Goal: Obtain resource: Download file/media

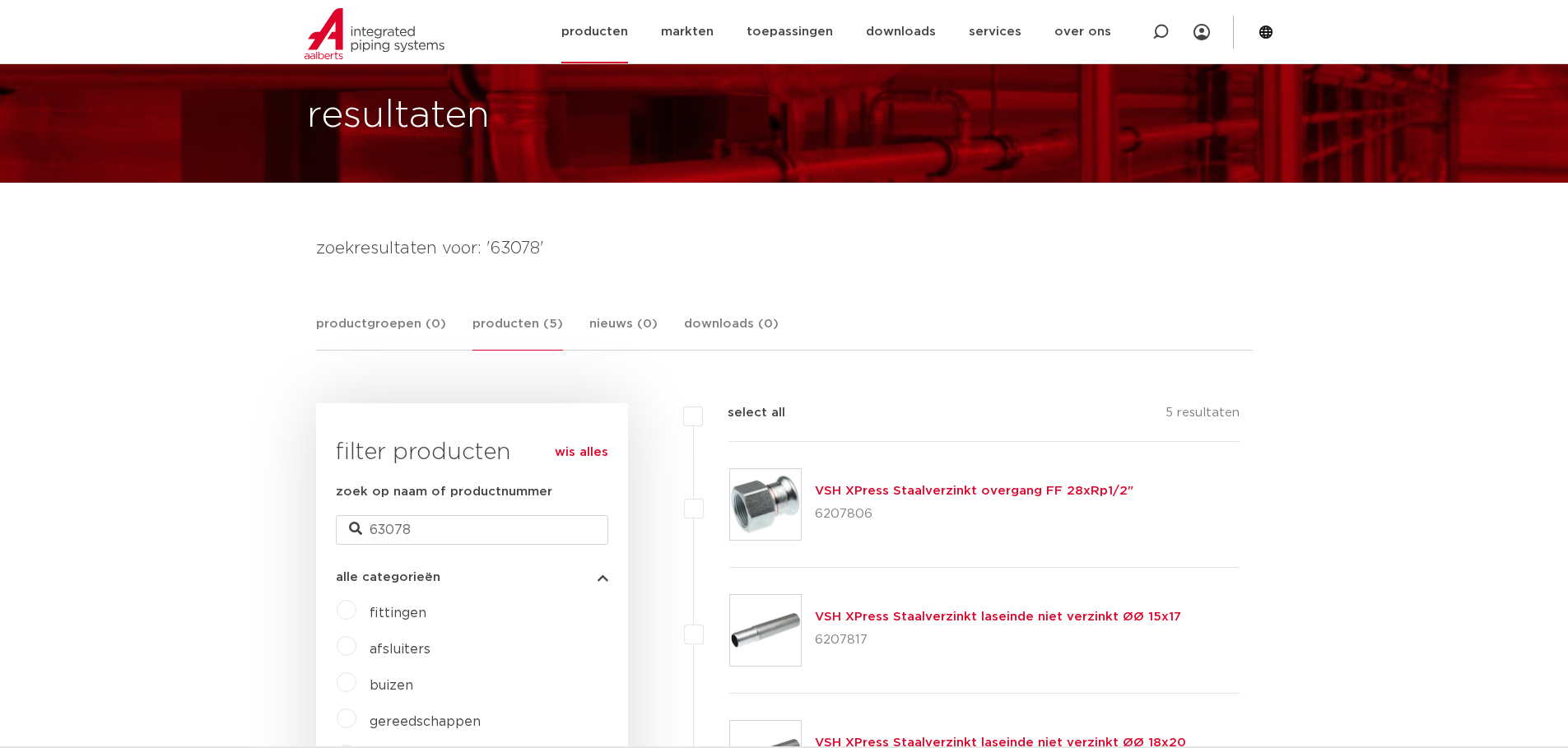
click at [602, 34] on link "producten" at bounding box center [595, 31] width 66 height 63
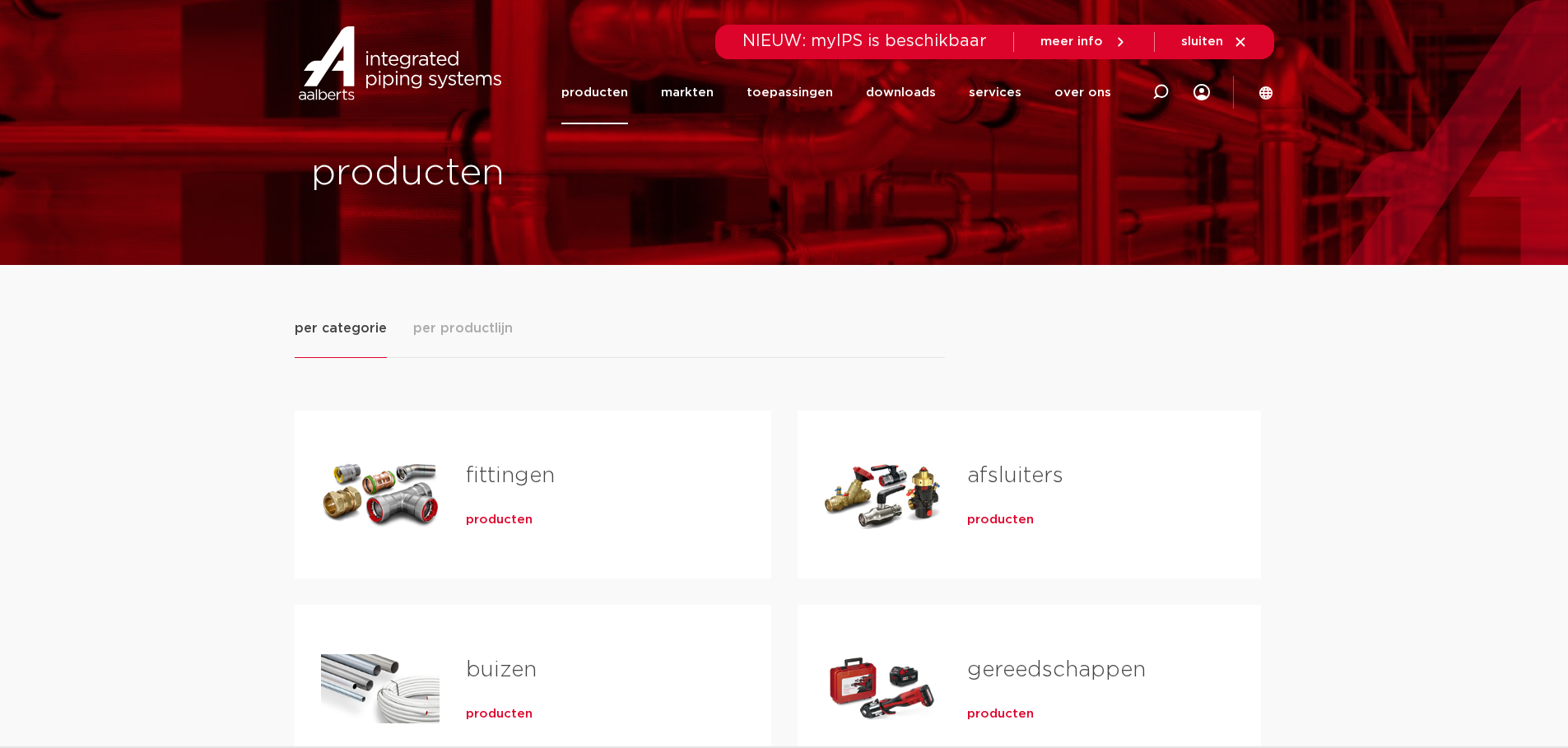
click at [346, 482] on div "Tabs. Open items met enter of spatie, sluit af met escape en navigeer met de pi…" at bounding box center [381, 494] width 119 height 115
click at [507, 514] on span "producten" at bounding box center [499, 519] width 66 height 17
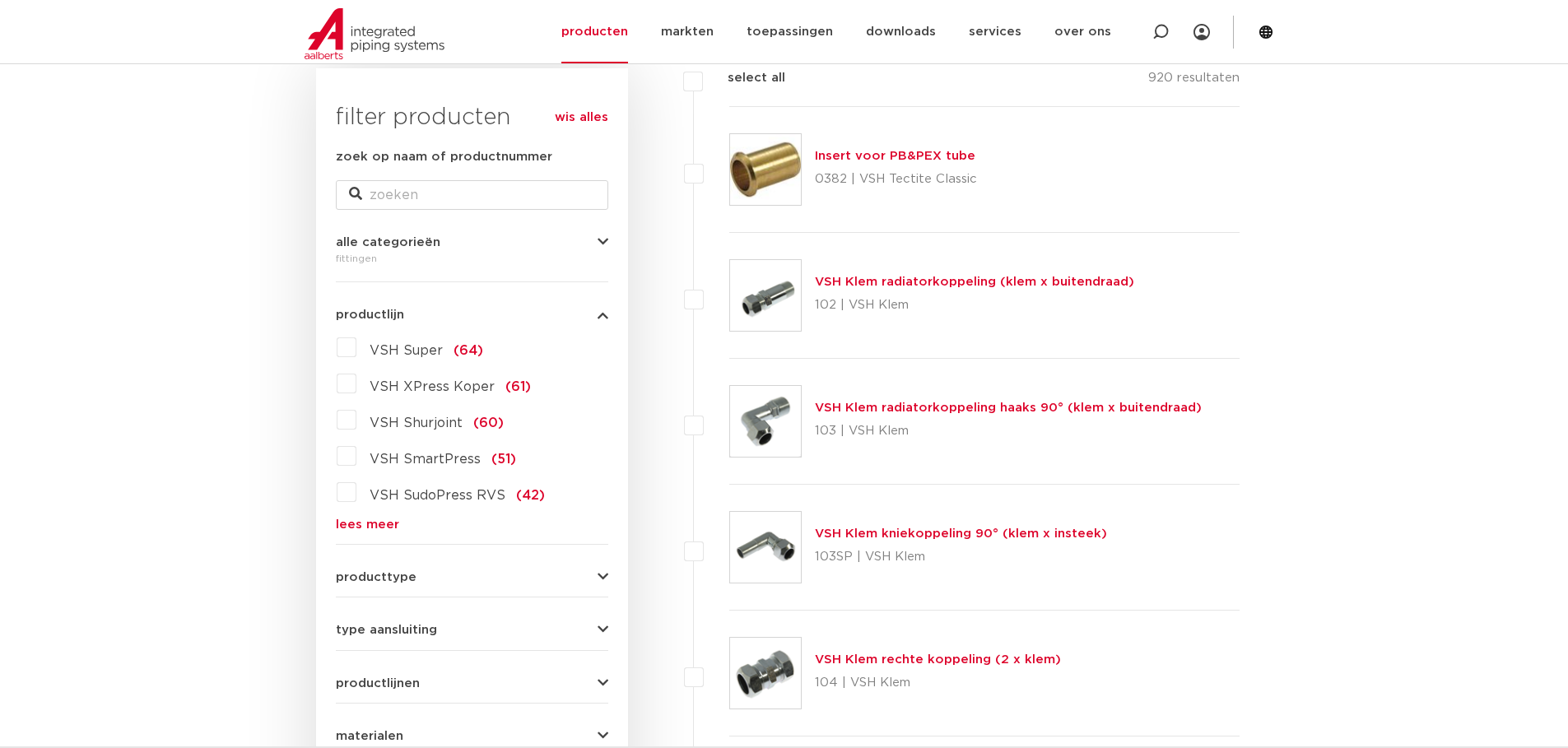
scroll to position [329, 0]
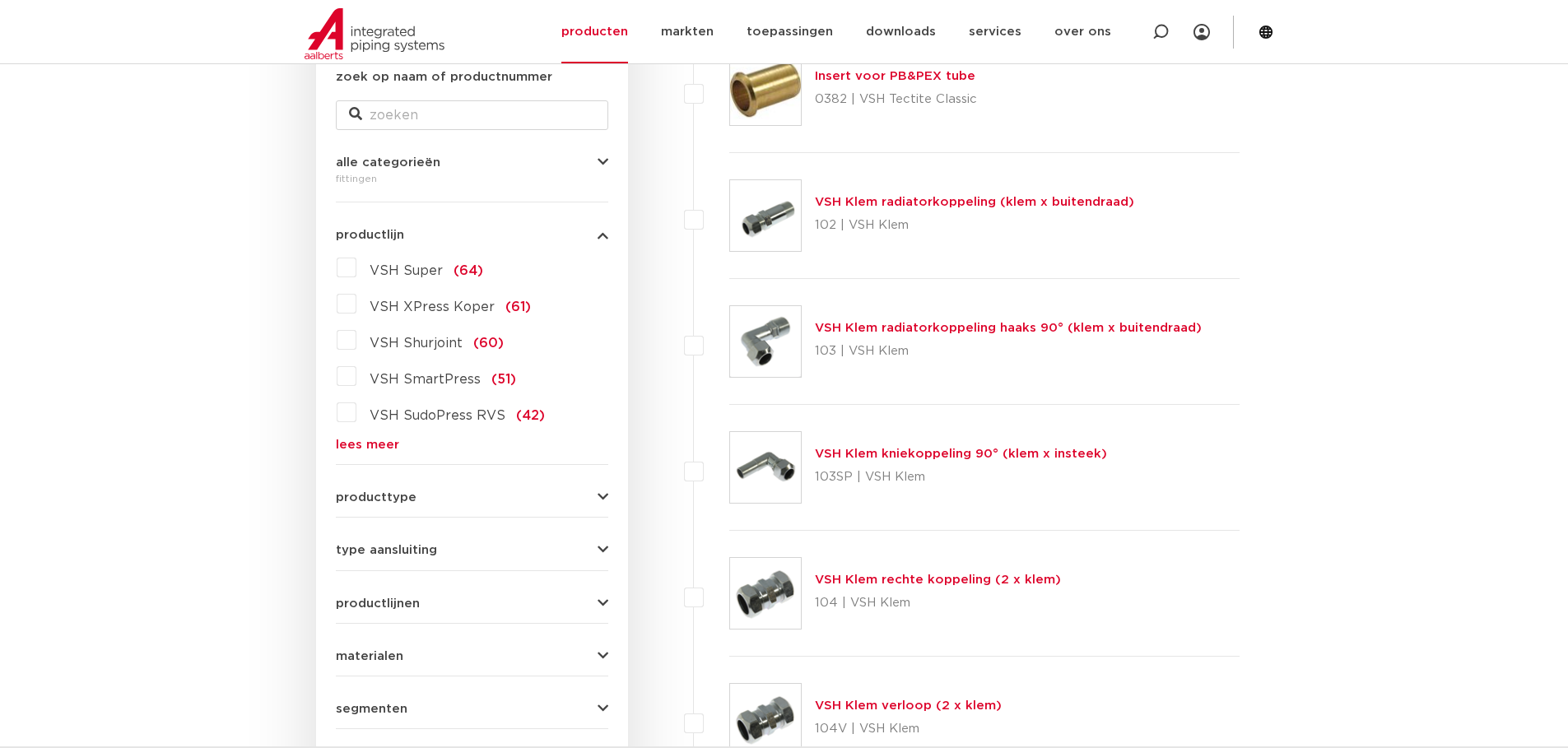
click at [598, 493] on icon "button" at bounding box center [602, 497] width 11 height 13
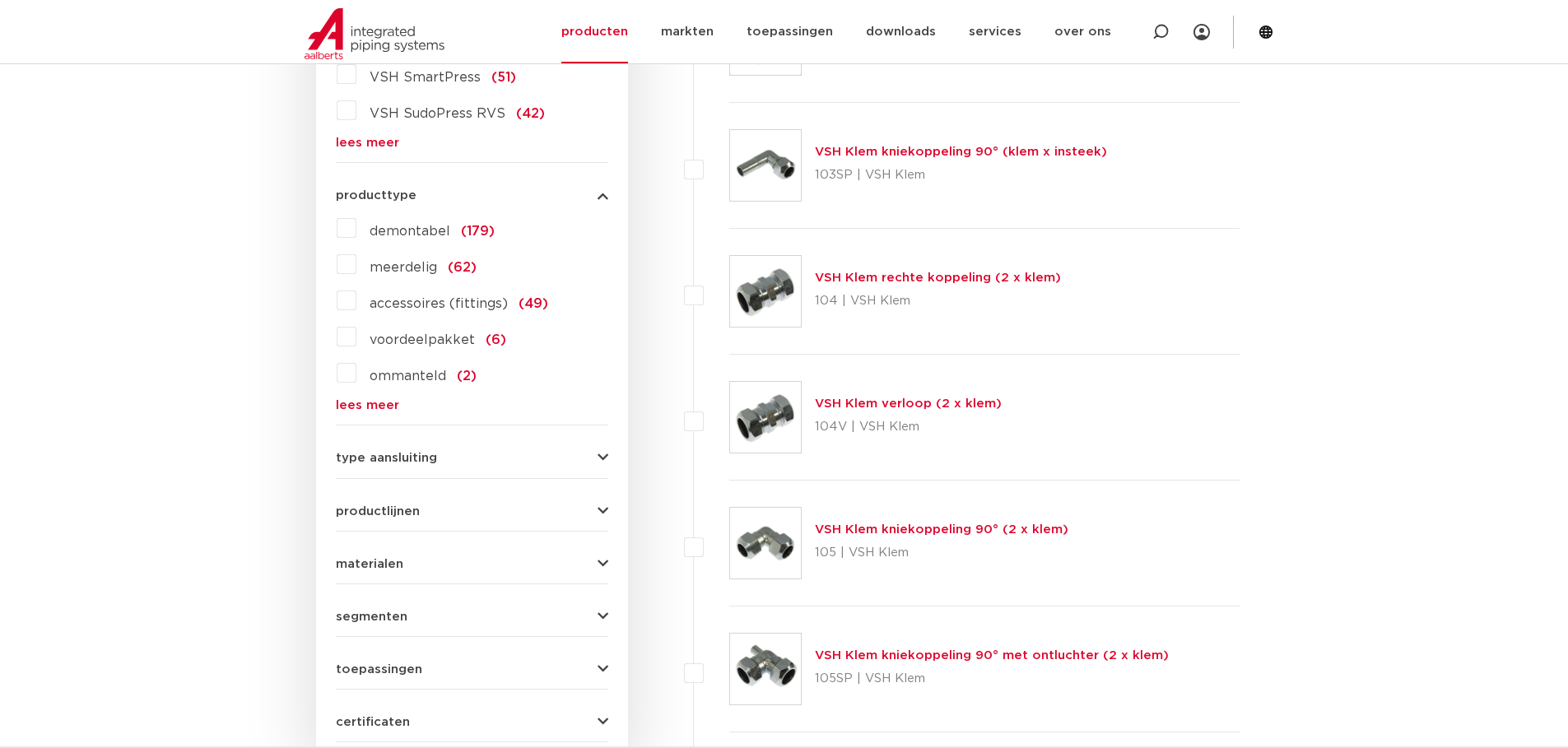
scroll to position [658, 0]
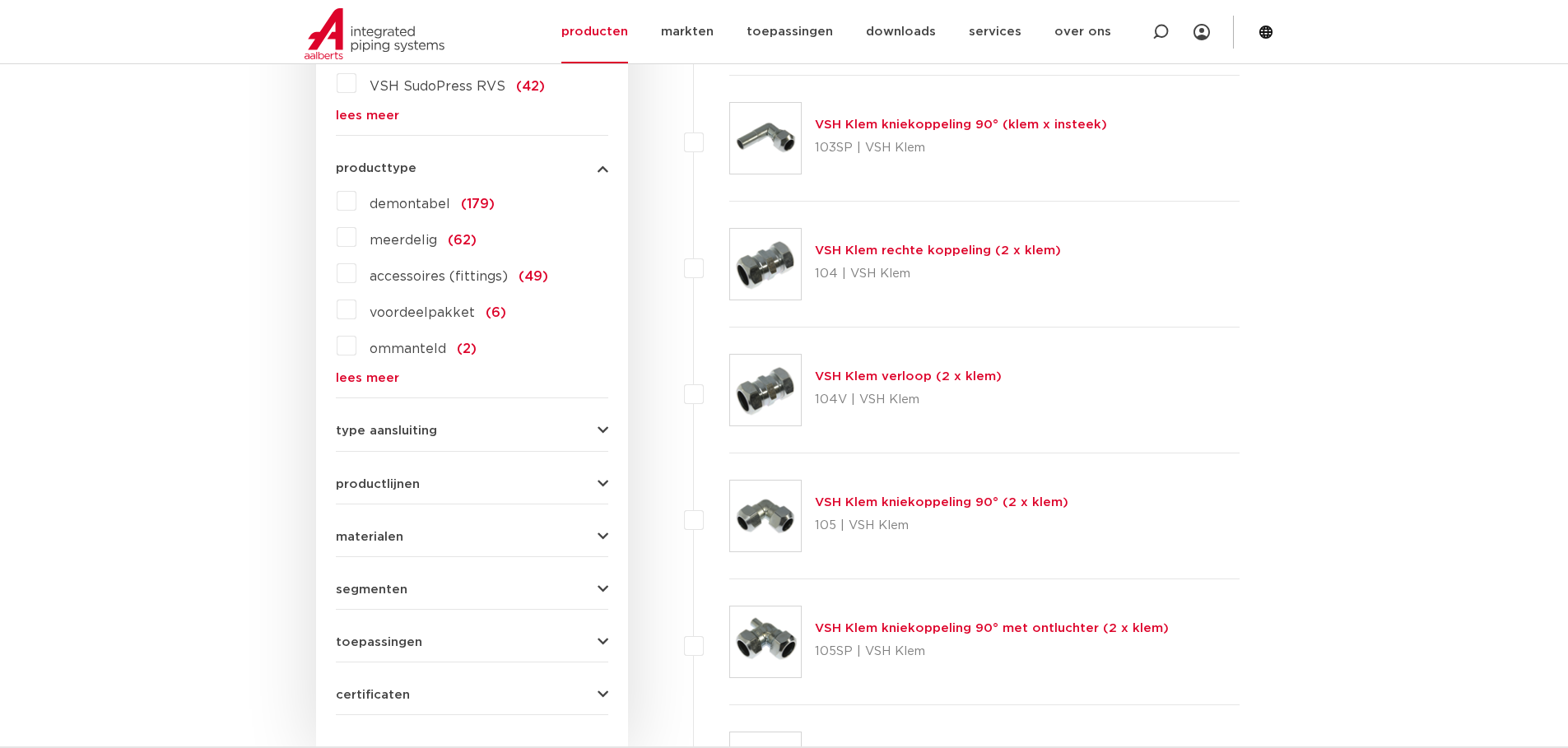
click at [598, 430] on icon "button" at bounding box center [602, 430] width 11 height 13
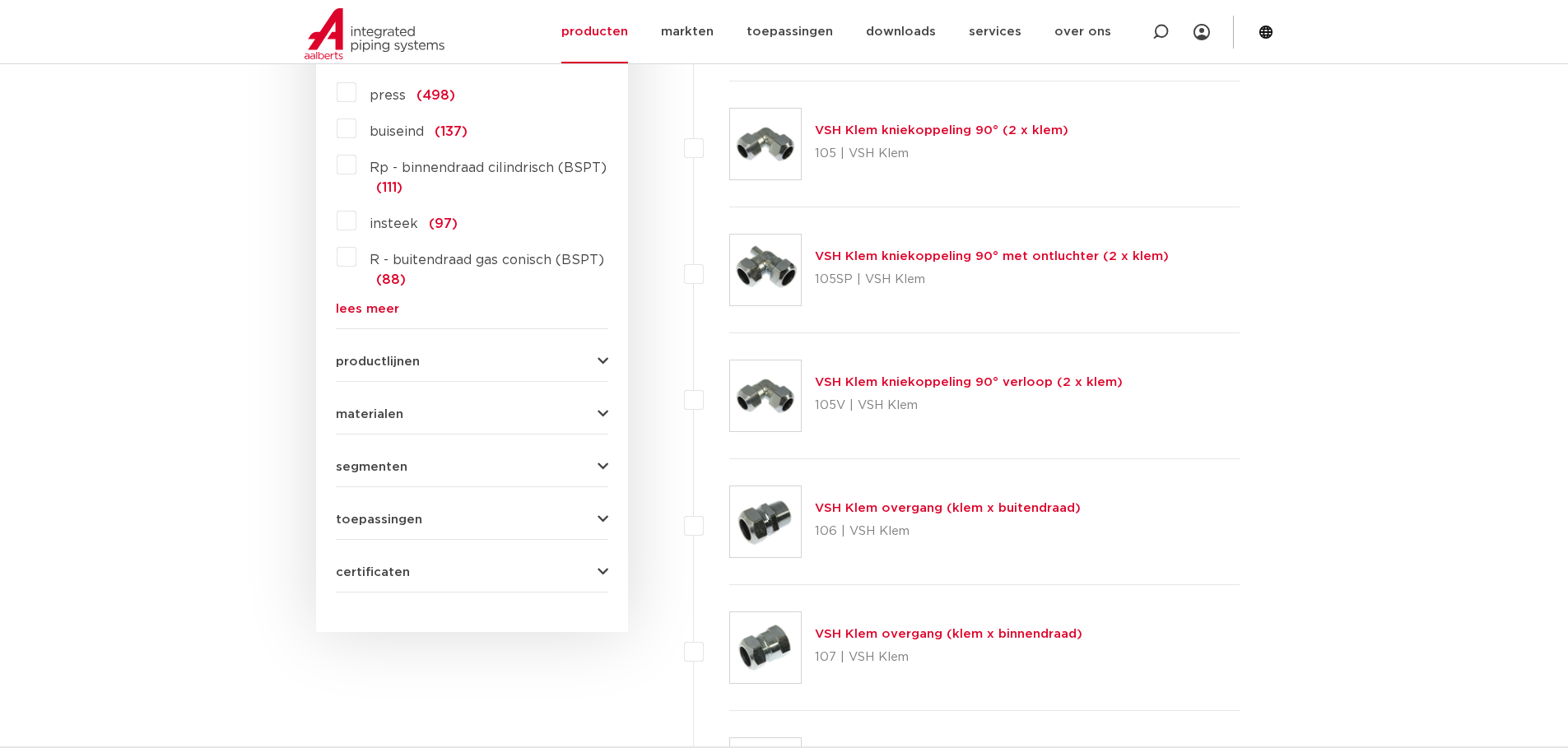
scroll to position [1069, 0]
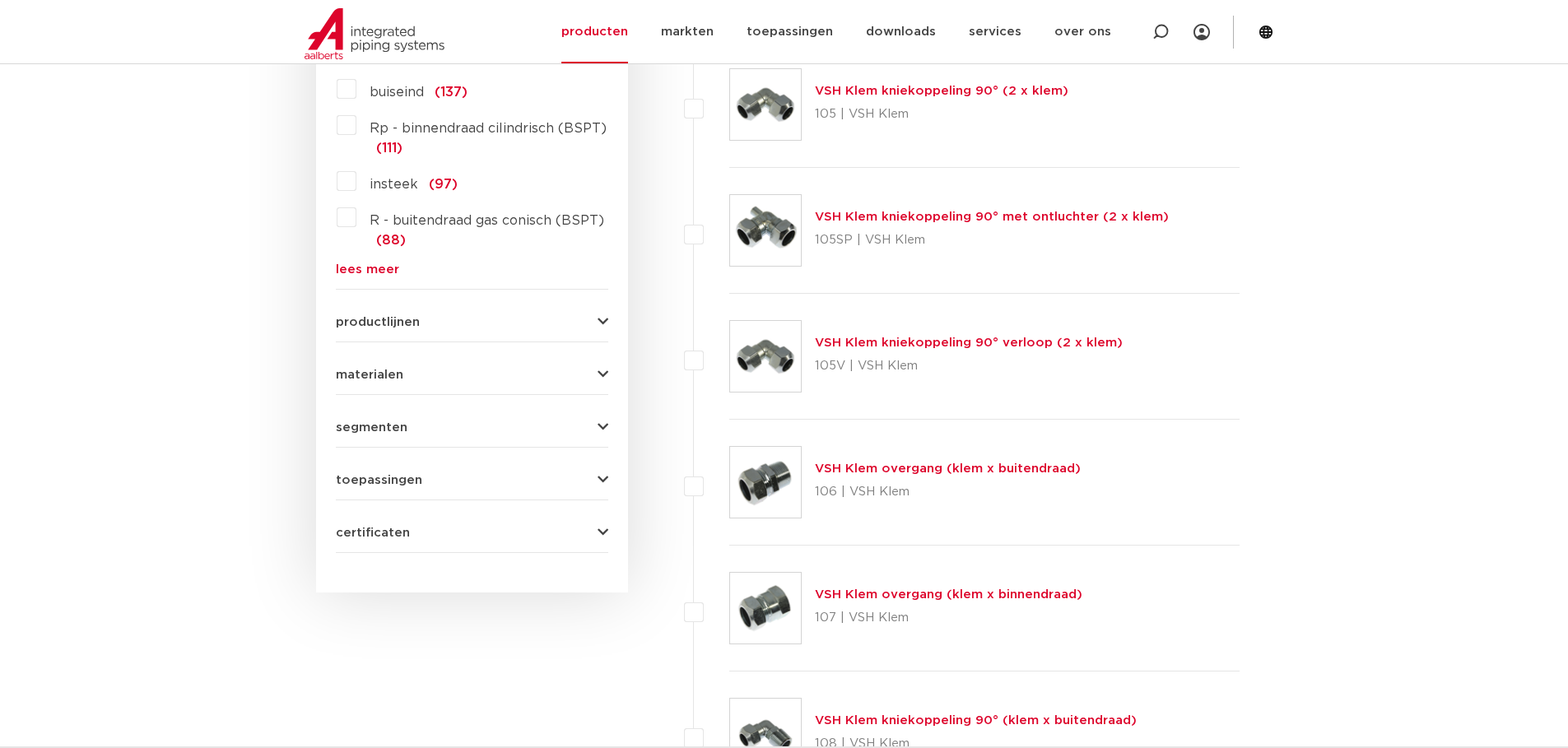
click at [595, 316] on button "productlijnen" at bounding box center [472, 322] width 273 height 13
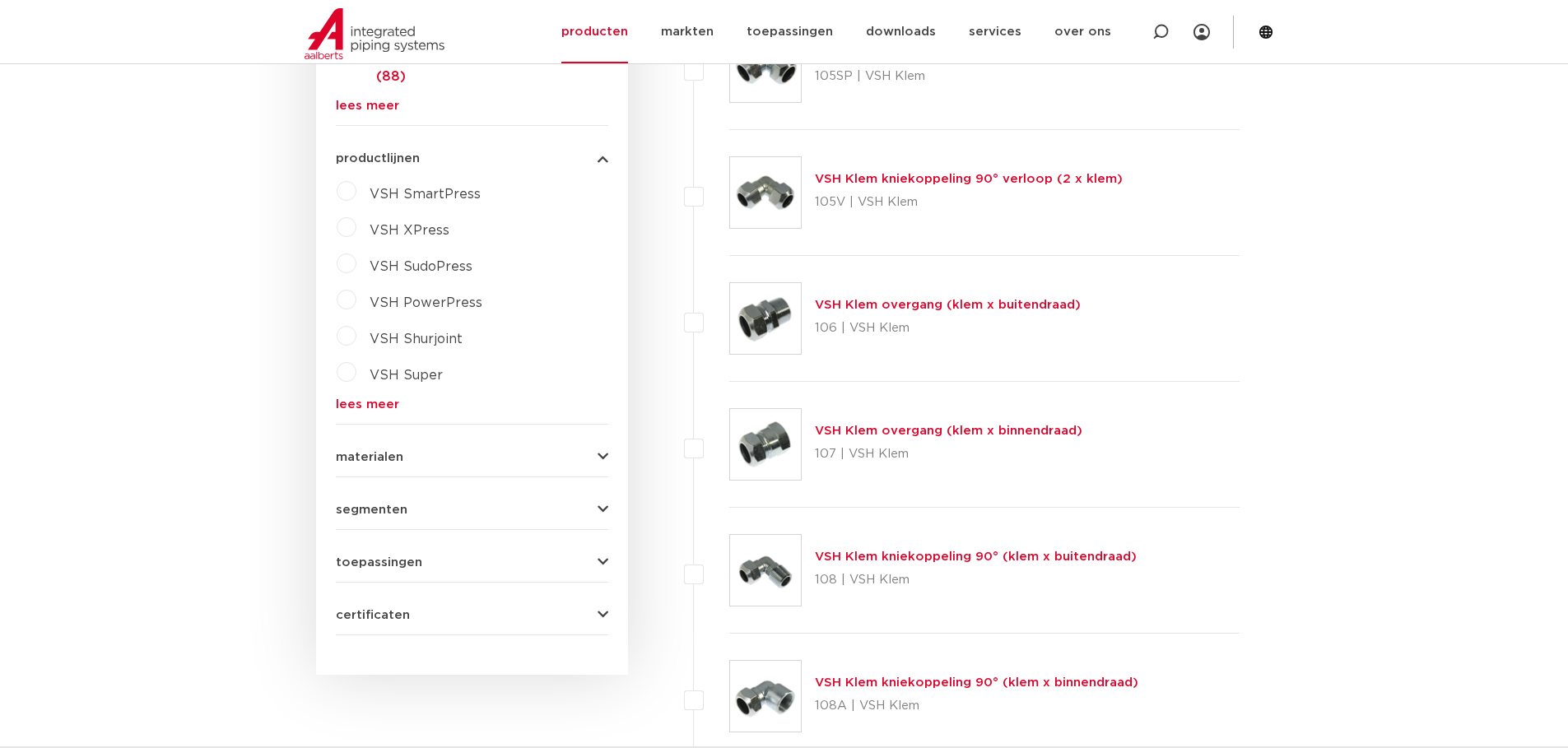
scroll to position [1233, 0]
click at [600, 552] on div "toepassingen verwarming (718) perslucht (637) koeling (540) drinkwater (476) va…" at bounding box center [472, 554] width 273 height 25
click at [598, 557] on icon "button" at bounding box center [602, 561] width 11 height 13
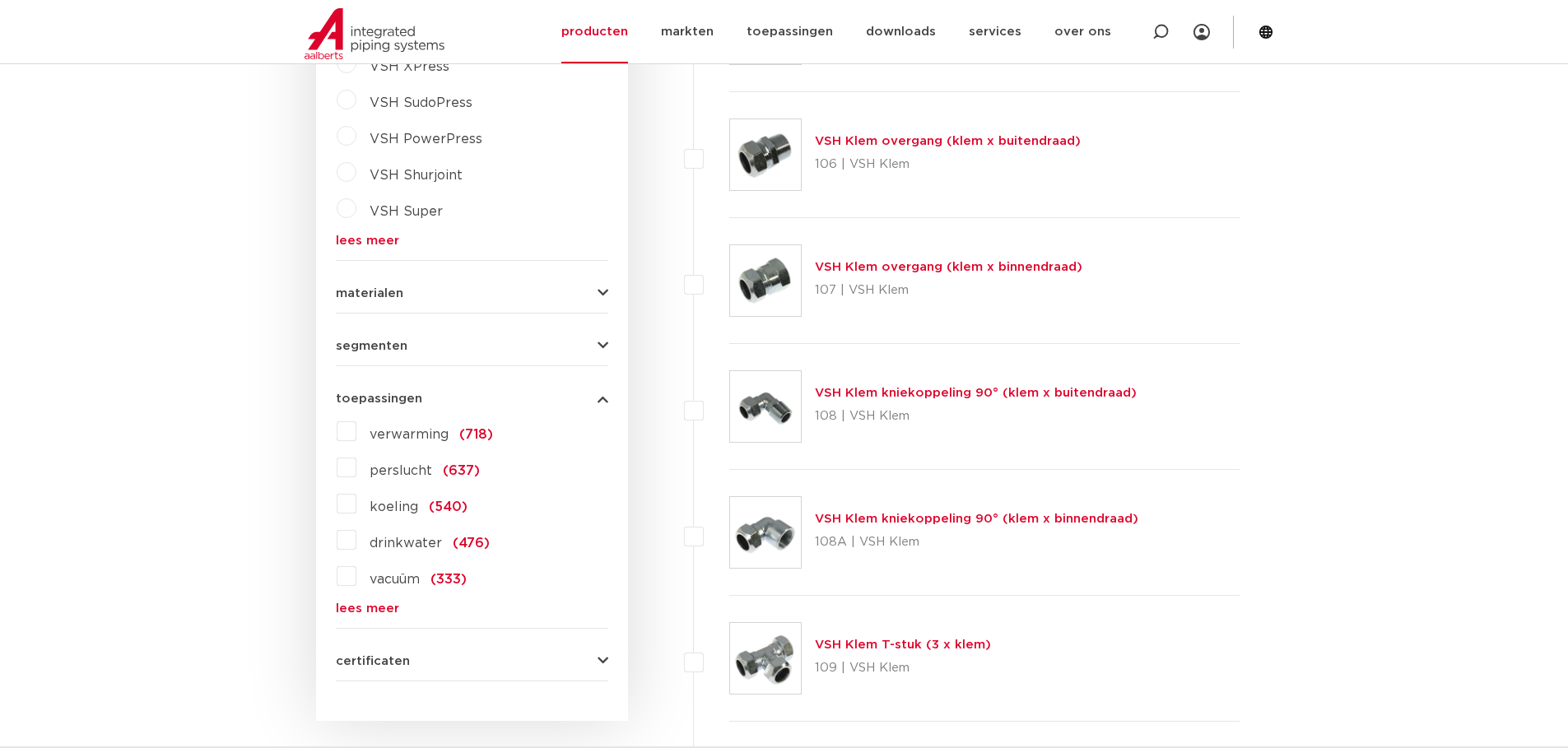
scroll to position [1399, 0]
click at [370, 607] on link "lees meer" at bounding box center [472, 606] width 273 height 13
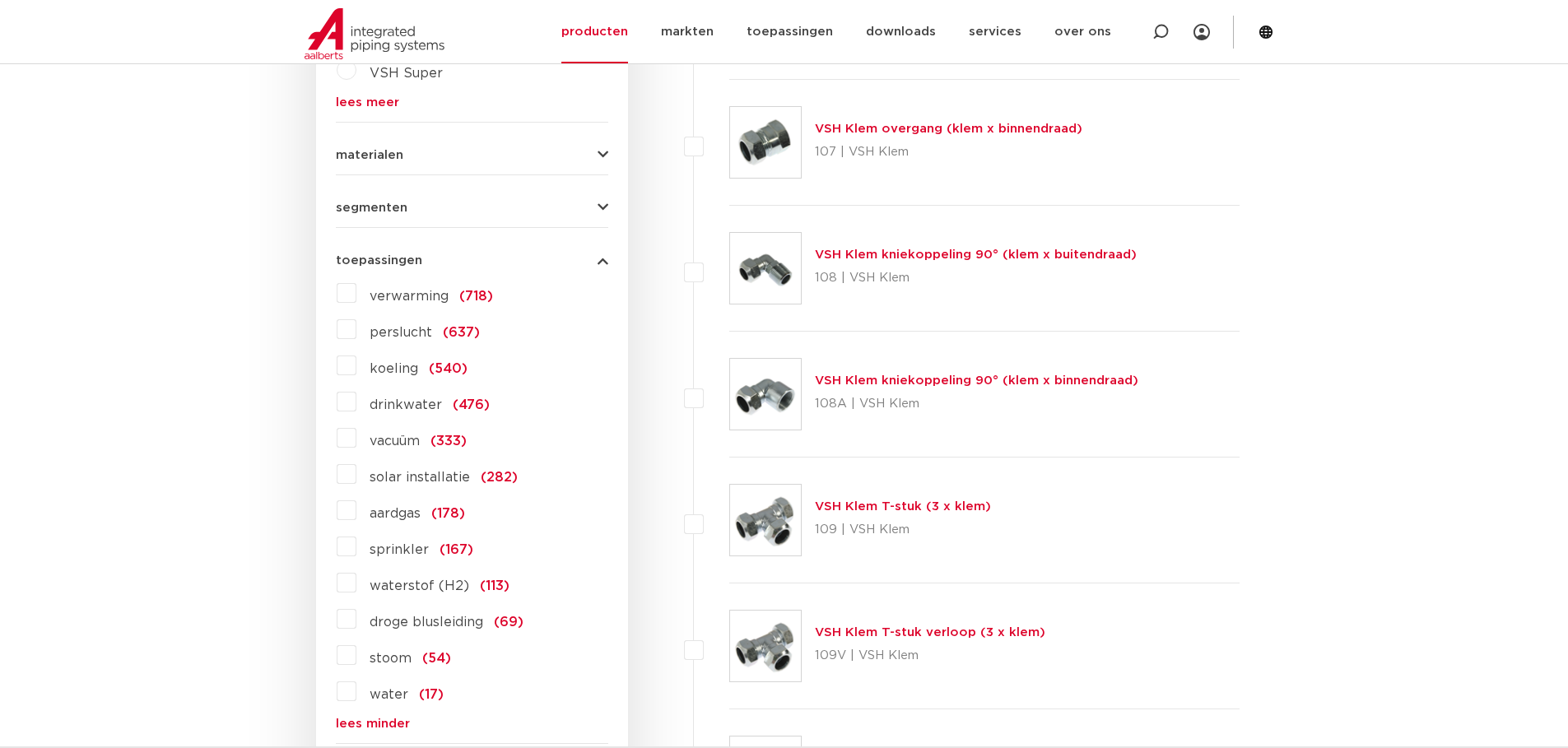
scroll to position [1563, 0]
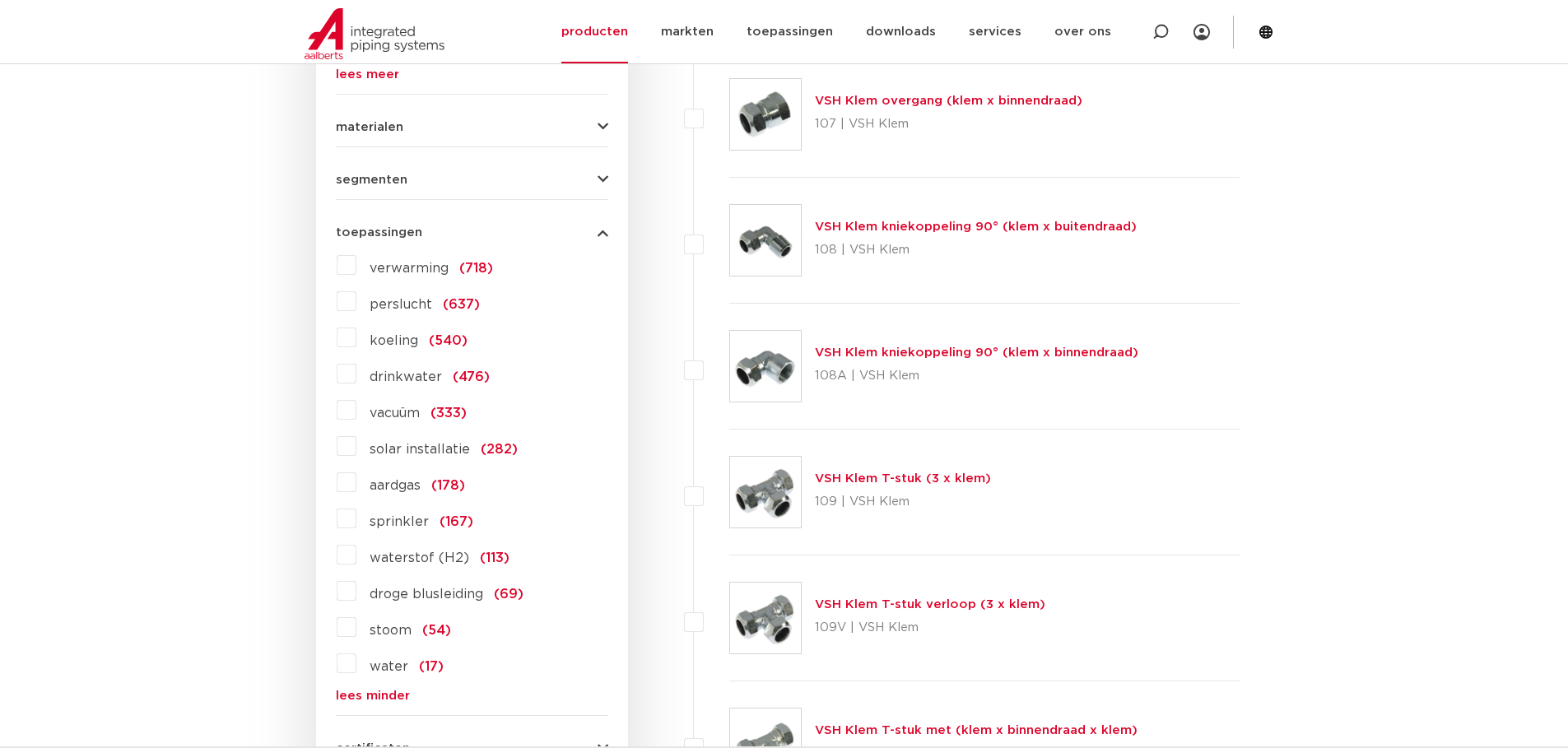
click at [356, 480] on label "aardgas (178)" at bounding box center [411, 481] width 109 height 26
click at [0, 0] on input "aardgas (178)" at bounding box center [0, 0] width 0 height 0
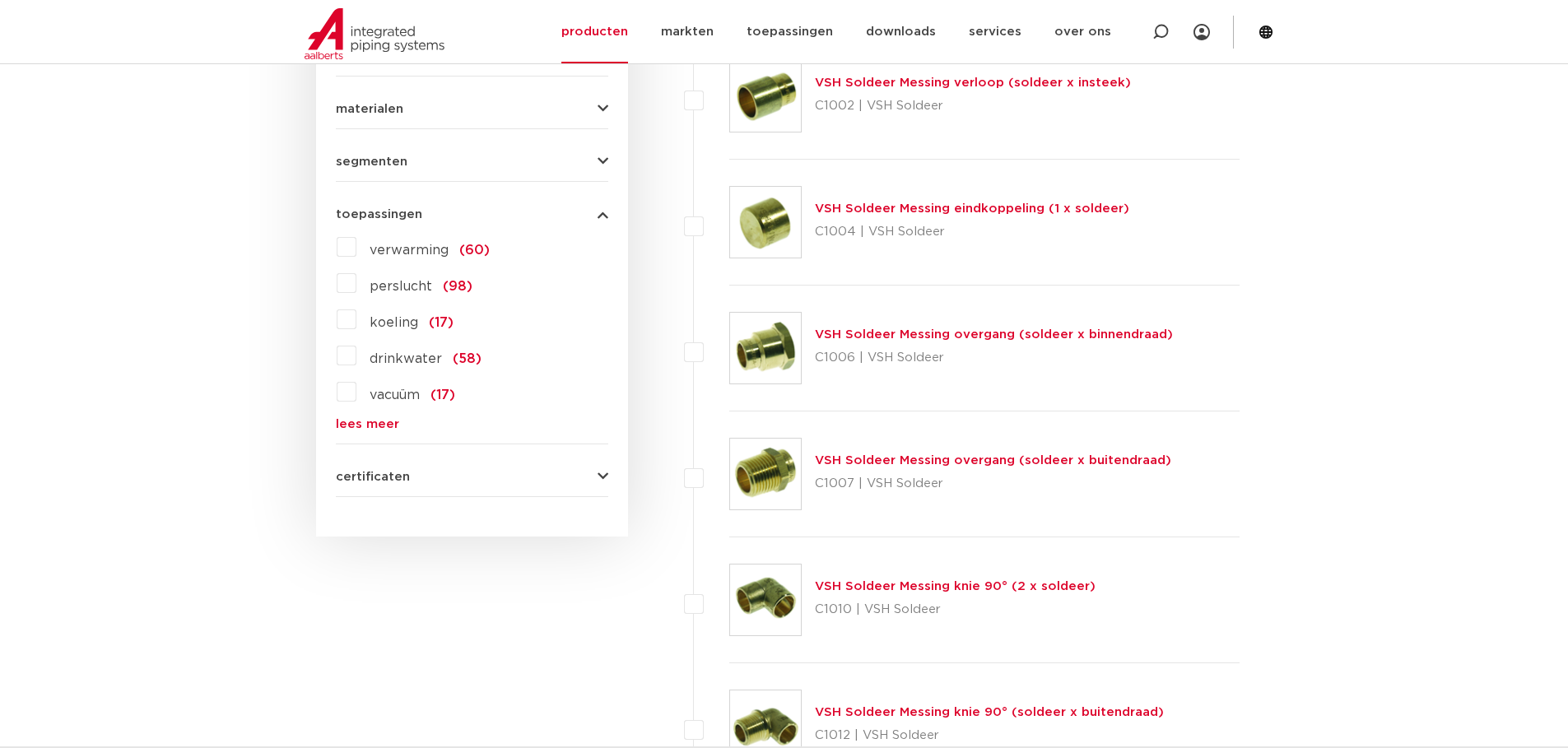
scroll to position [1583, 0]
click at [605, 472] on icon "button" at bounding box center [602, 475] width 11 height 13
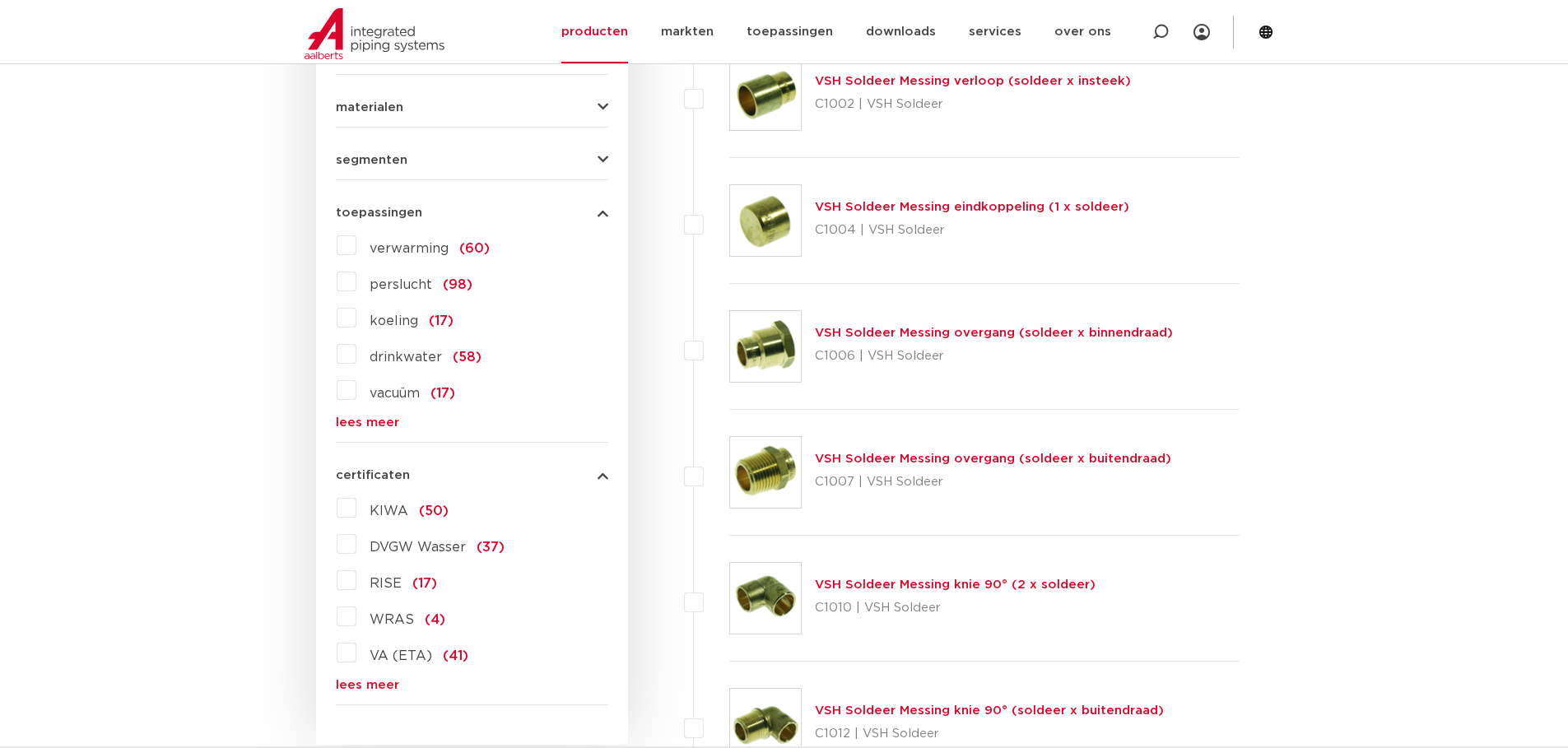
click at [371, 684] on link "lees meer" at bounding box center [472, 685] width 273 height 13
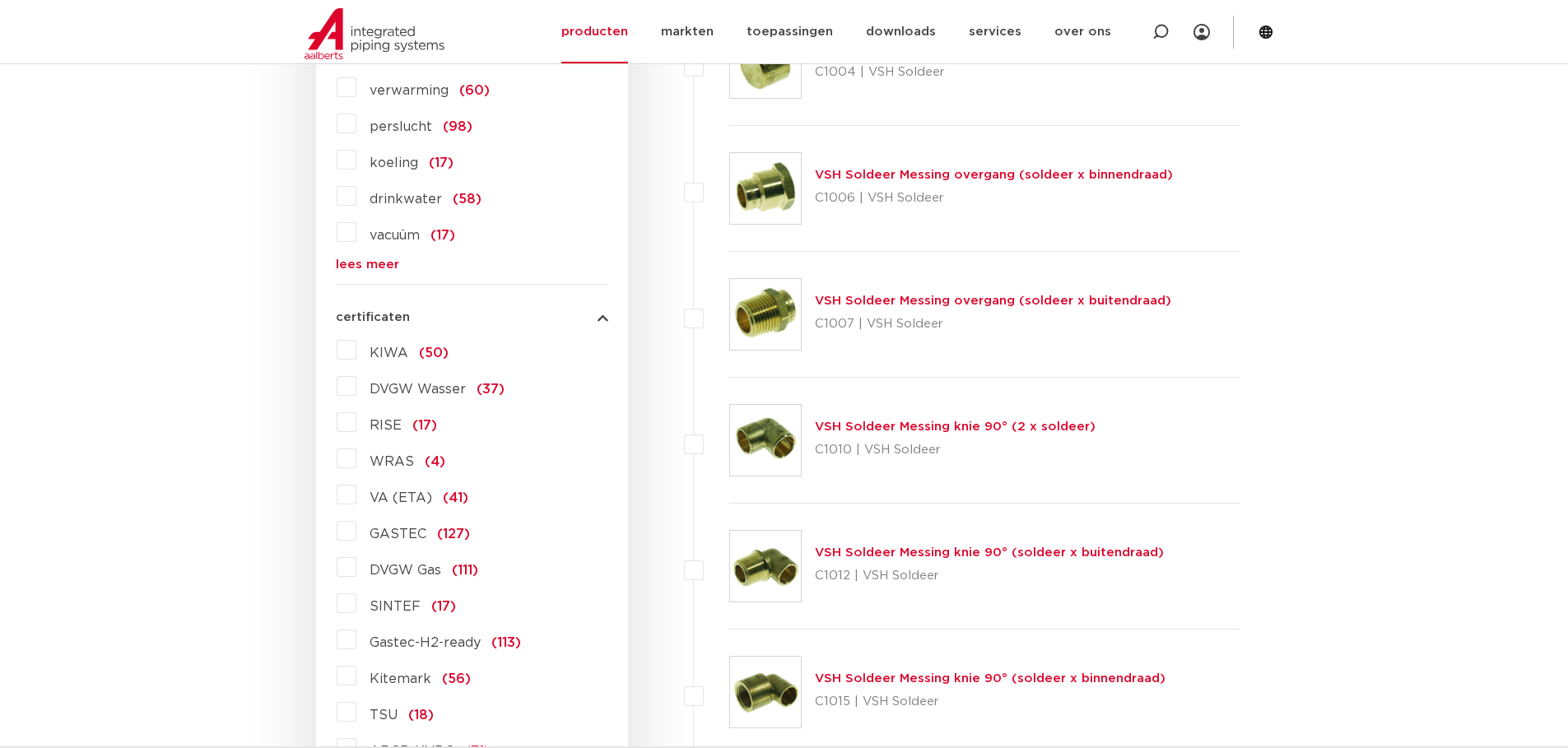
scroll to position [1747, 0]
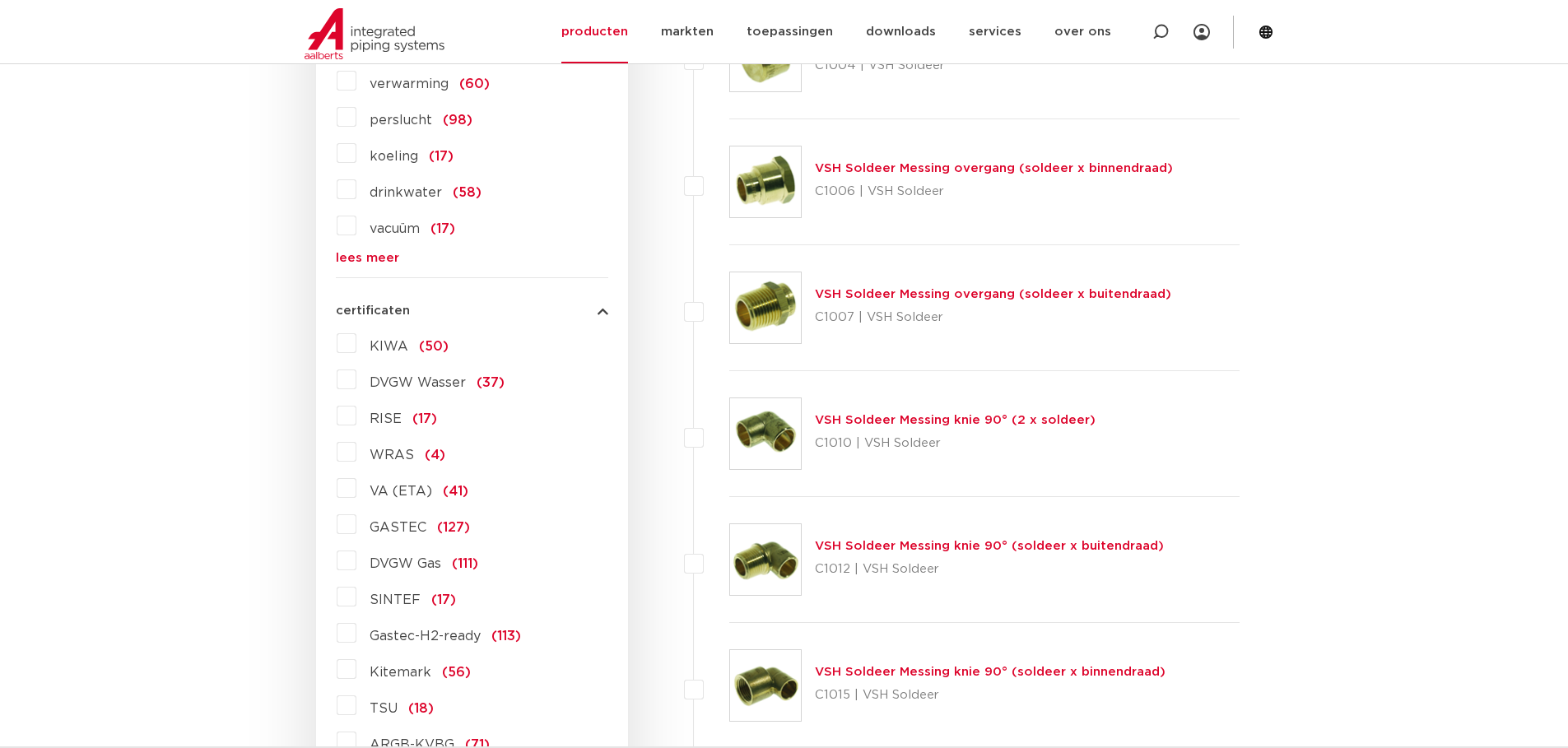
click at [356, 528] on label "GASTEC (127)" at bounding box center [413, 523] width 114 height 26
click at [0, 0] on input "GASTEC (127)" at bounding box center [0, 0] width 0 height 0
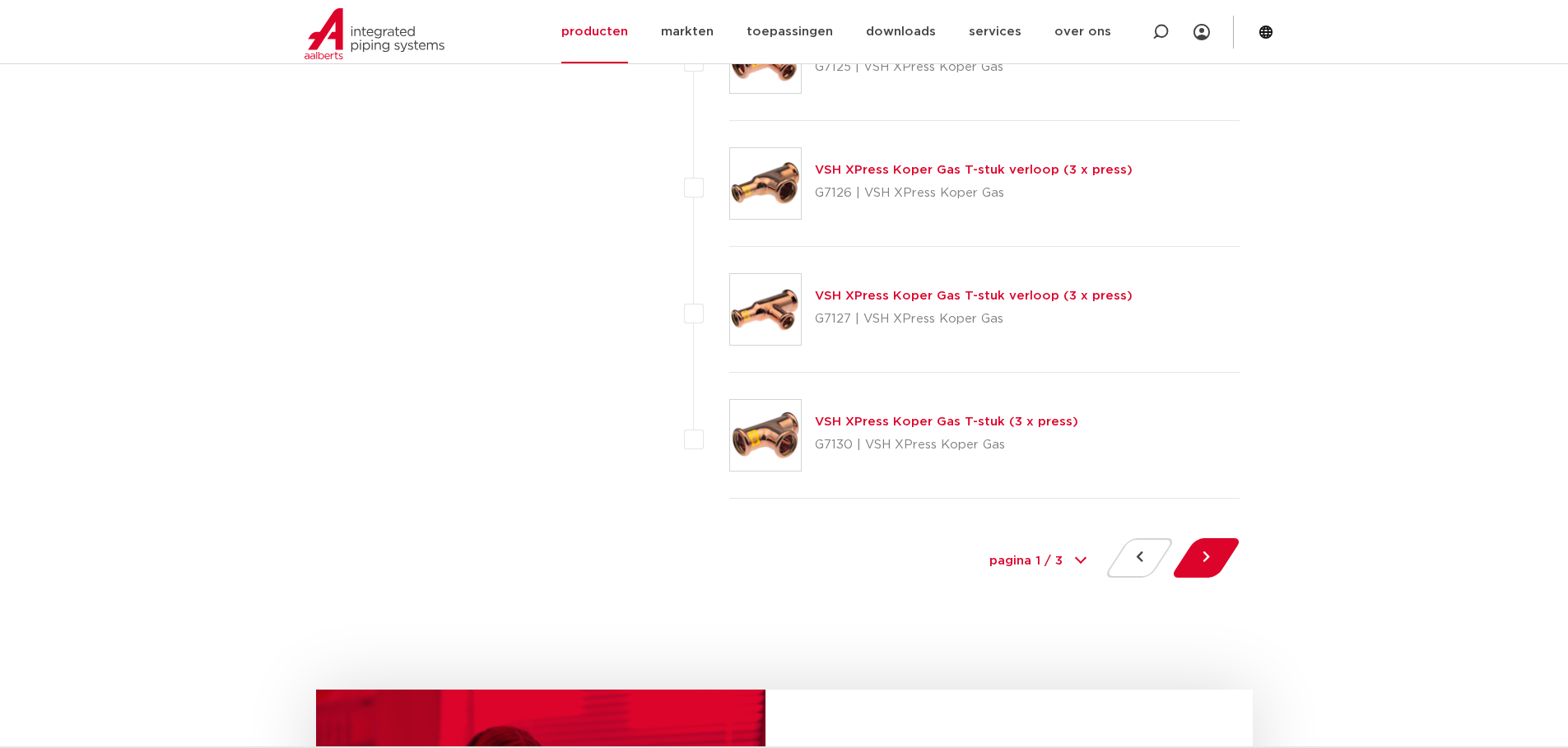
scroll to position [7423, 0]
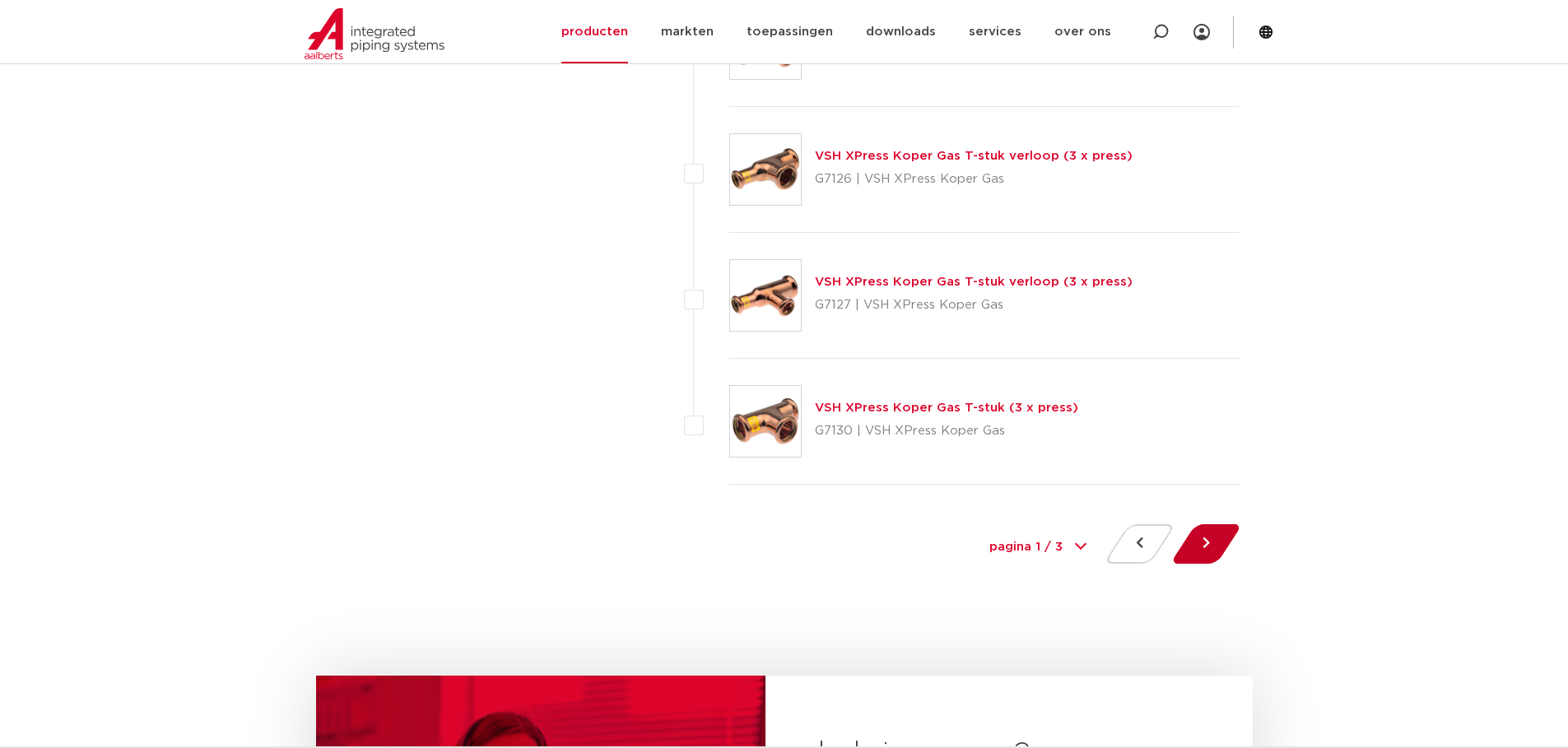
click at [1201, 547] on button at bounding box center [1206, 544] width 47 height 40
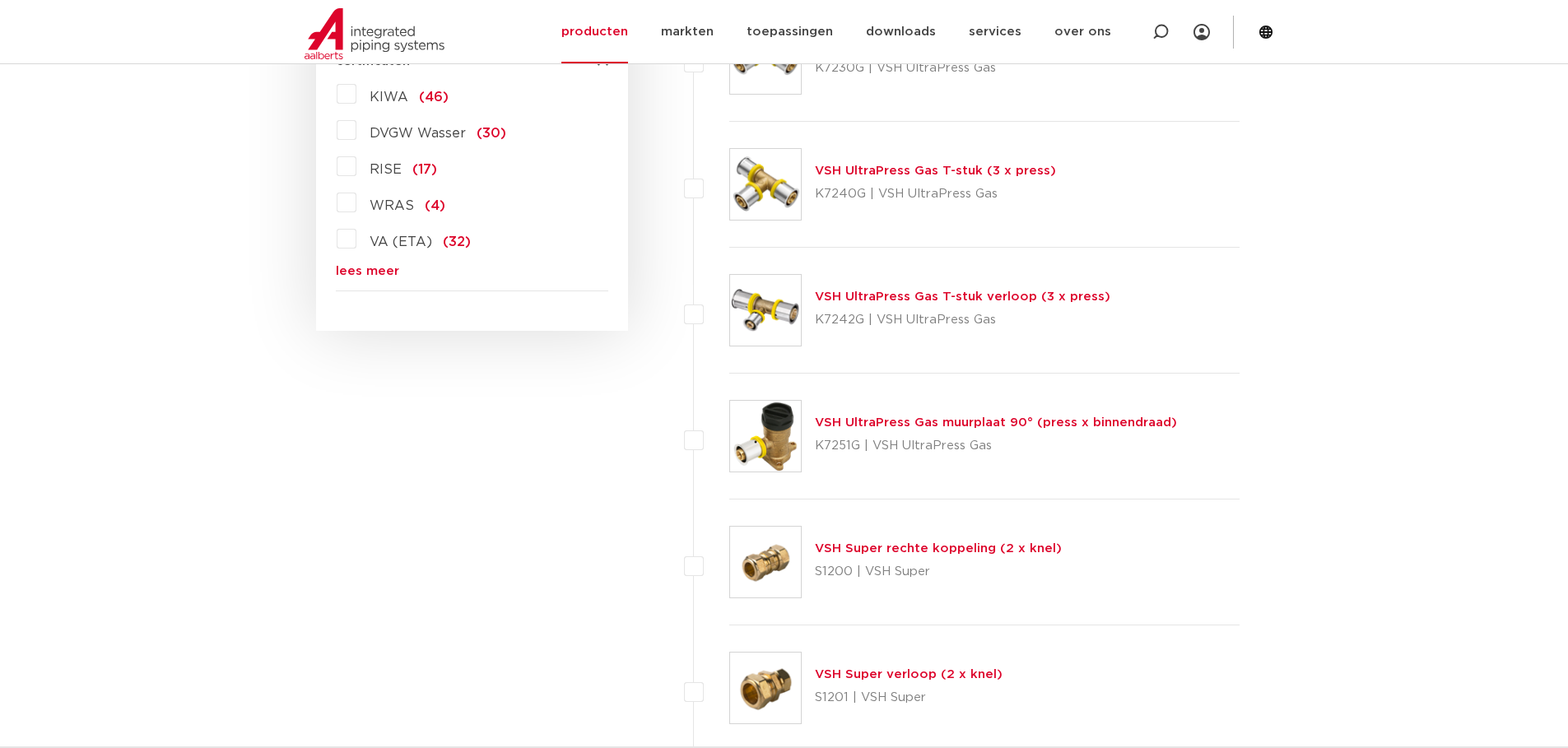
scroll to position [2056, 0]
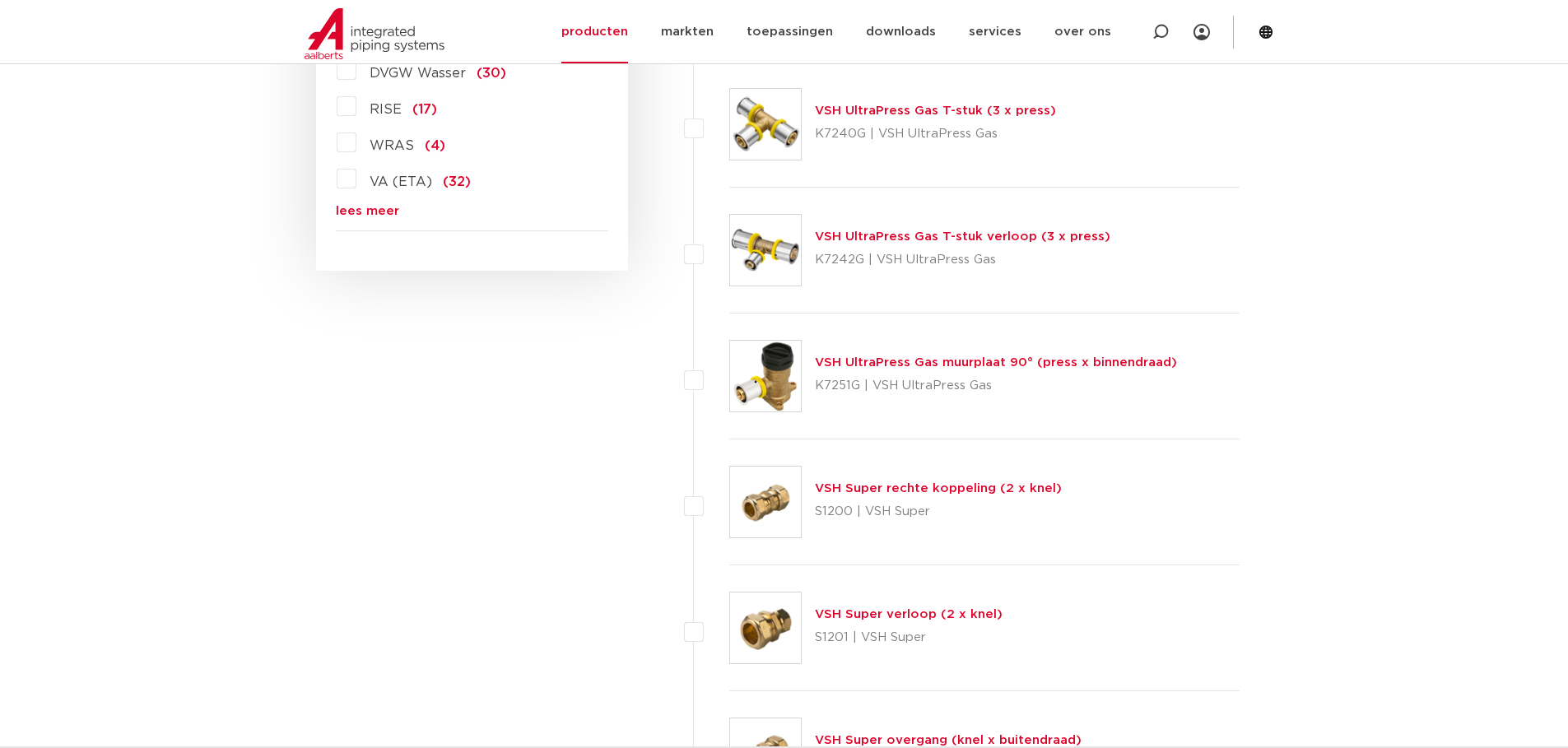
click at [850, 482] on link "VSH Super rechte koppeling (2 x knel)" at bounding box center [938, 488] width 247 height 13
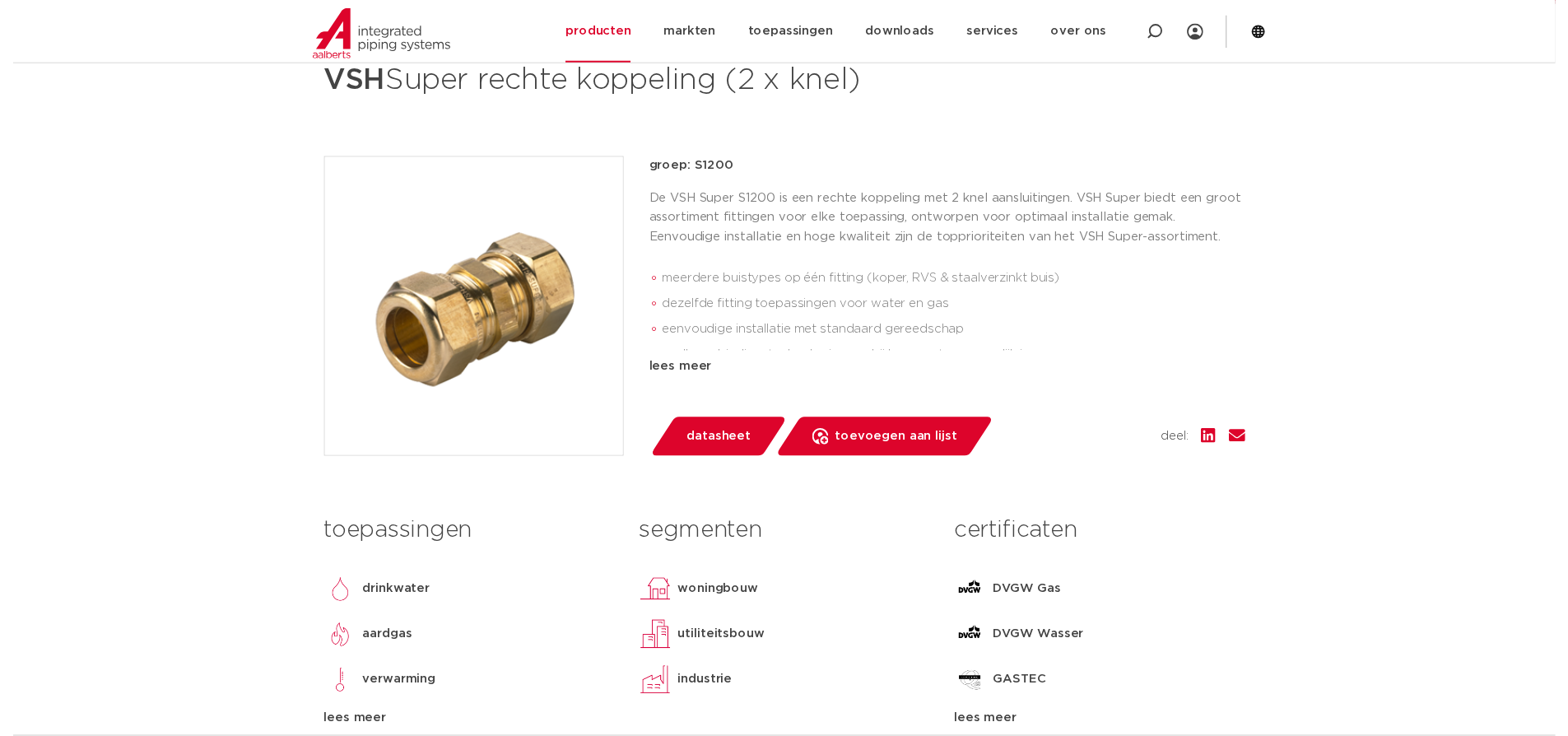
scroll to position [247, 0]
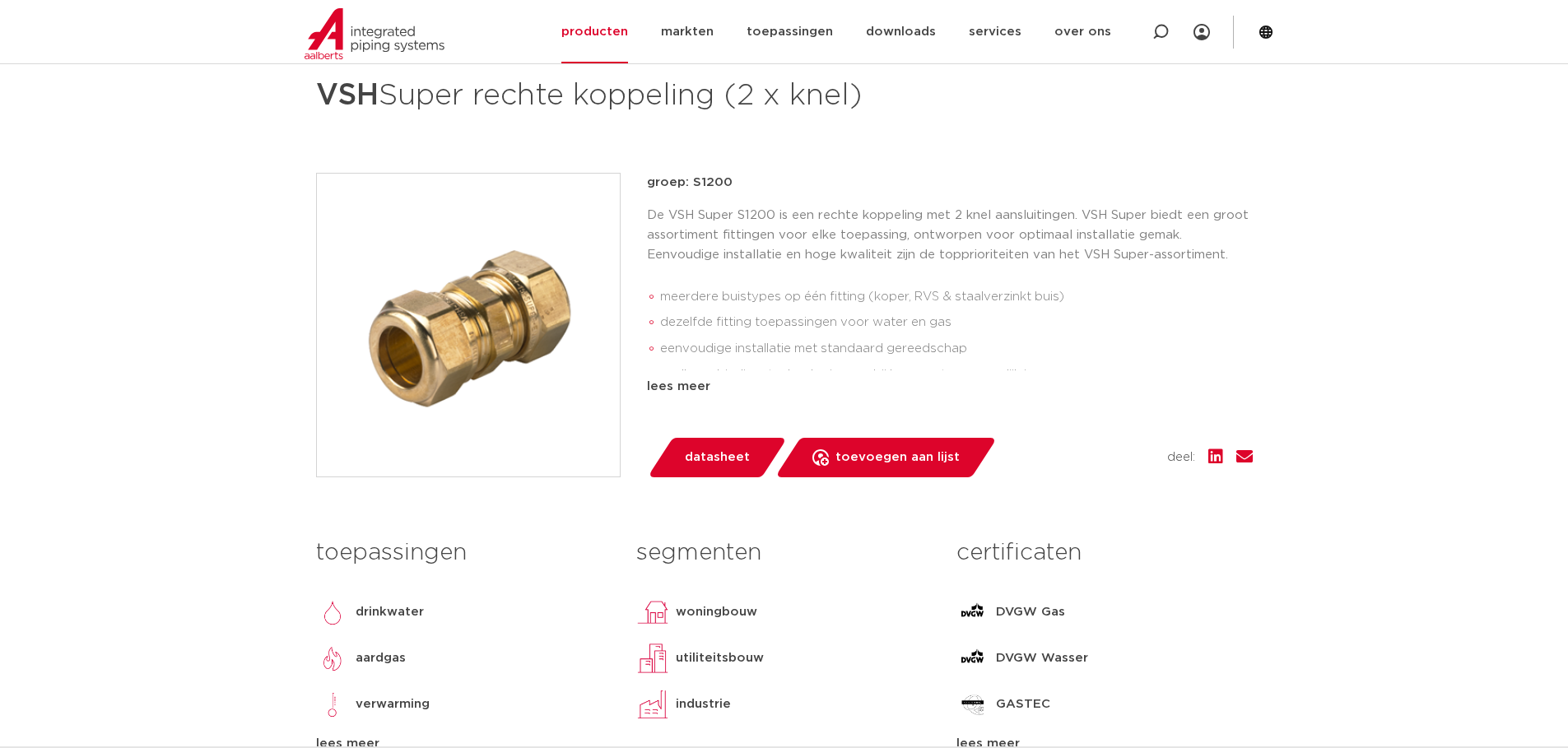
click at [706, 453] on span "datasheet" at bounding box center [717, 457] width 65 height 26
